Goal: Task Accomplishment & Management: Use online tool/utility

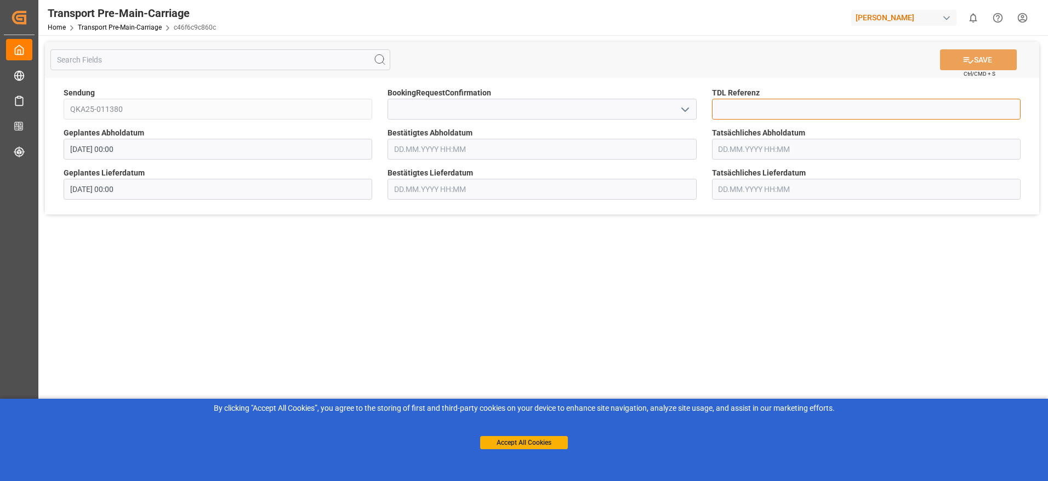
click at [760, 116] on input at bounding box center [866, 109] width 309 height 21
type input "36576"
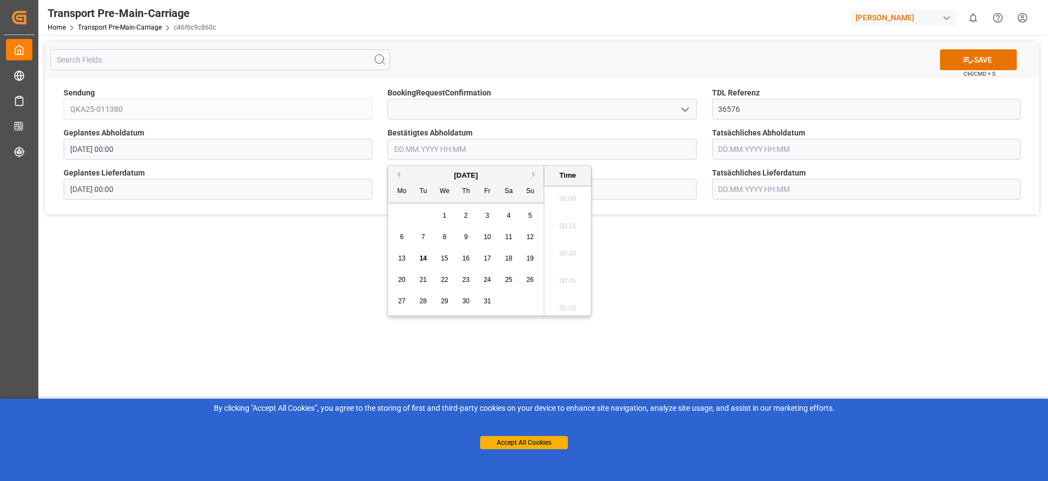
scroll to position [1456, 0]
click at [443, 282] on span "22" at bounding box center [444, 280] width 7 height 8
click at [568, 223] on li "11:30" at bounding box center [567, 222] width 47 height 27
type input "[DATE] 11:30"
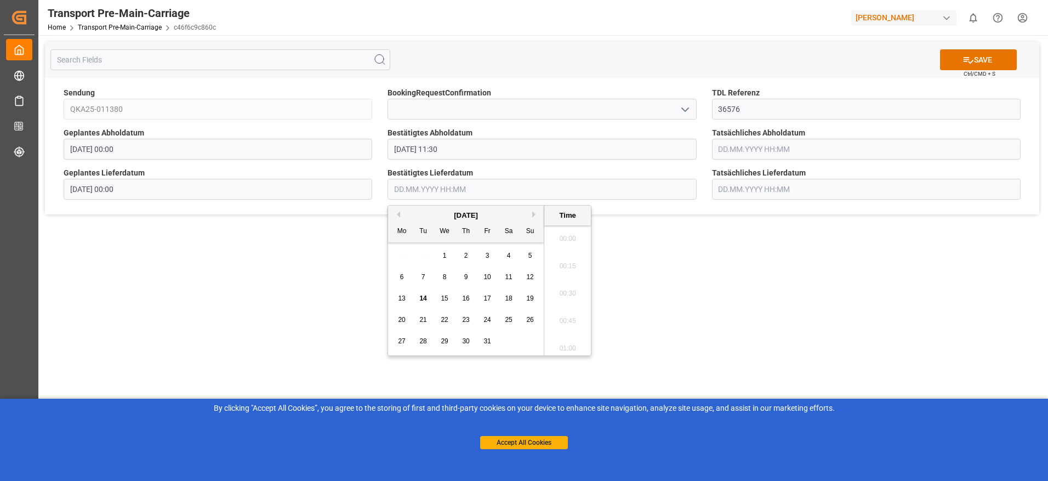
click at [425, 192] on input "text" at bounding box center [541, 189] width 309 height 21
click at [465, 319] on span "23" at bounding box center [465, 320] width 7 height 8
click at [481, 318] on div "24" at bounding box center [488, 320] width 14 height 13
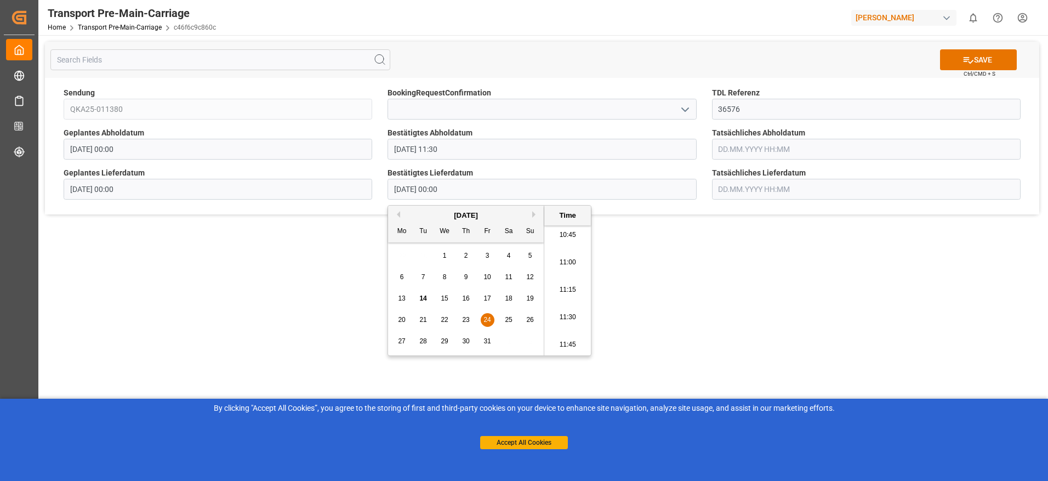
click at [565, 235] on li "10:45" at bounding box center [567, 234] width 47 height 27
type input "[DATE] 10:45"
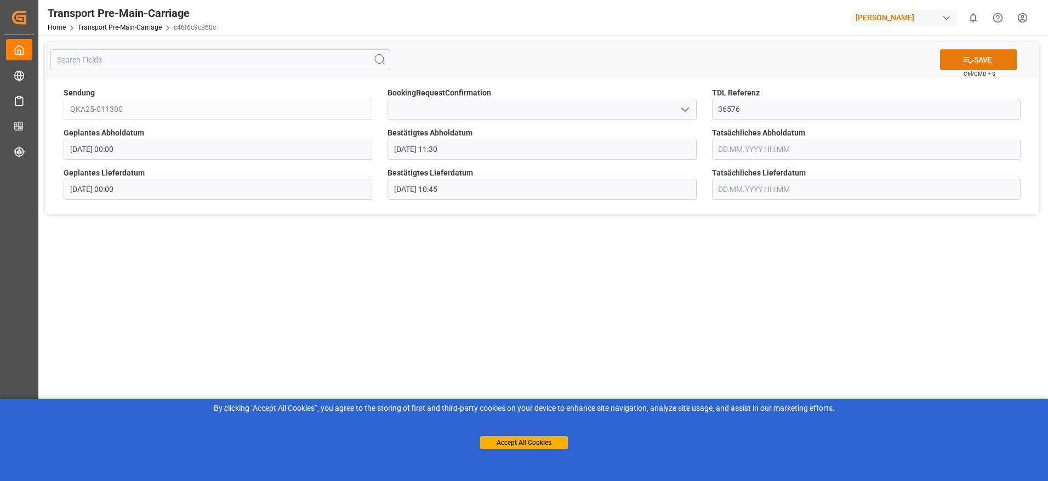
click at [977, 59] on button "SAVE" at bounding box center [978, 59] width 77 height 21
click at [789, 252] on main "SAVE Ctrl/CMD + S Sendung QKA25-011380 BookingRequestConfirmation TDL Referenz …" at bounding box center [541, 255] width 1007 height 440
